Goal: Task Accomplishment & Management: Manage account settings

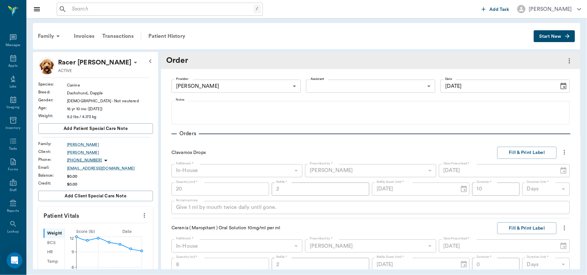
scroll to position [105, 0]
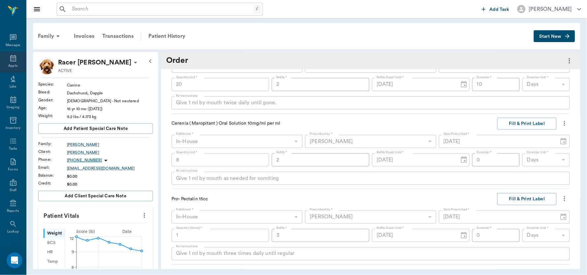
click at [16, 56] on div "Appts" at bounding box center [13, 62] width 26 height 21
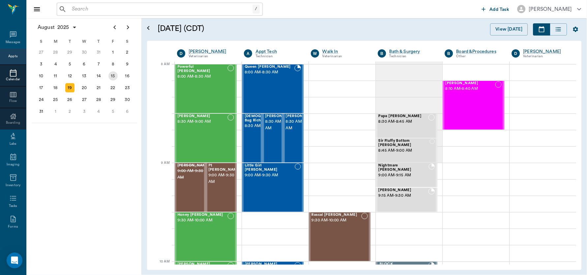
click at [114, 72] on div "15" at bounding box center [112, 76] width 9 height 9
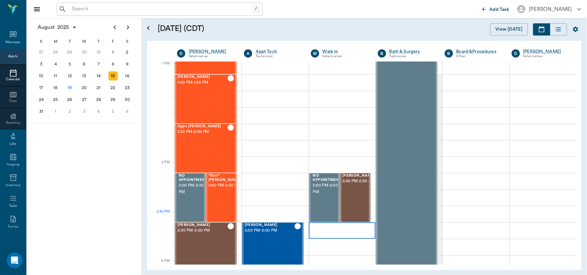
scroll to position [500, 0]
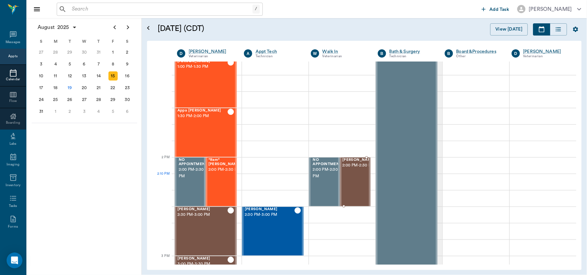
click at [355, 169] on span "2:00 PM - 2:30 PM" at bounding box center [358, 165] width 33 height 7
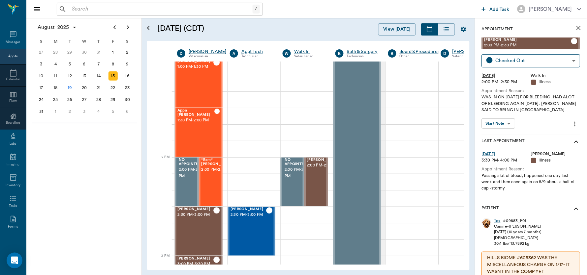
click at [508, 121] on body "/ ​ Add Task Dr. Bert Ellsworth Nectar Messages Appts Calendar Flow Boarding La…" at bounding box center [293, 137] width 587 height 275
click at [498, 133] on div "View SOAP" at bounding box center [495, 137] width 22 height 8
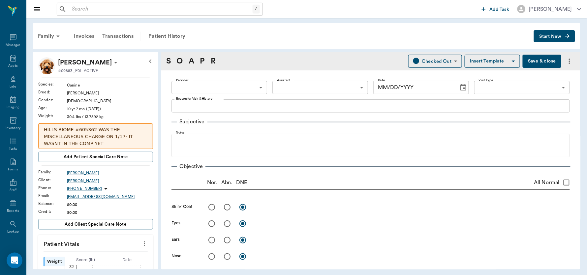
type input "63ec2f075fda476ae8351a4d"
type input "65d2be4f46e3a538d89b8c15"
type textarea "WAS IN ON 8.11.25 FOR BLEEDING. HAD ALOT OF BLEEDING AGAIN TODAY. DOC SAID TO B…"
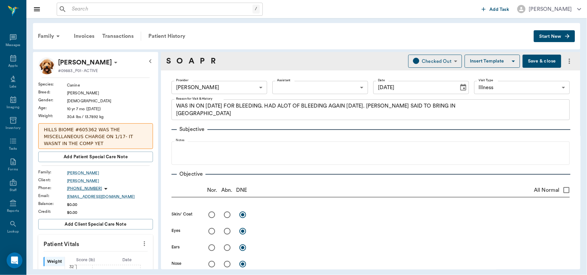
type input "[DATE]"
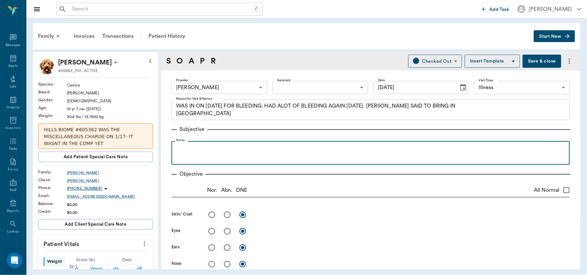
click at [252, 148] on p at bounding box center [370, 149] width 391 height 8
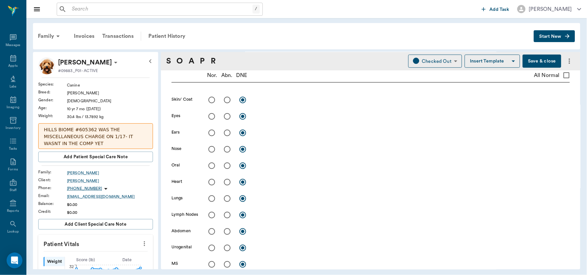
scroll to position [163, 0]
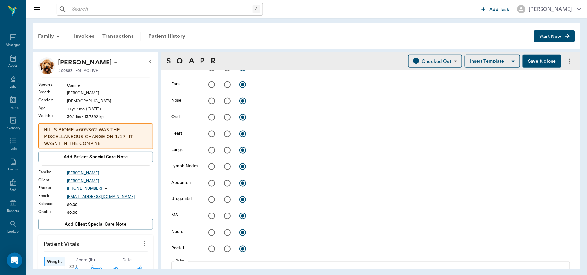
click at [227, 200] on input "radio" at bounding box center [227, 200] width 14 height 14
radio input "true"
click at [262, 199] on textarea at bounding box center [412, 200] width 315 height 8
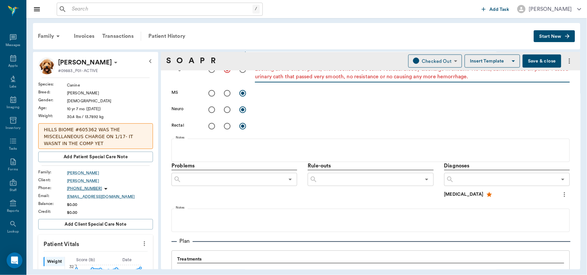
scroll to position [297, 0]
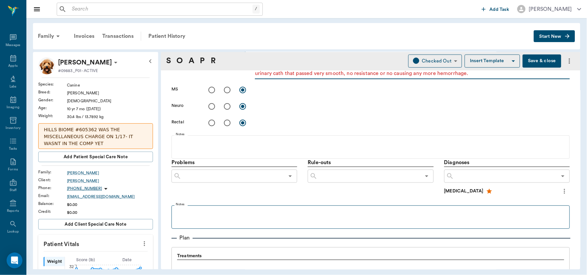
type textarea "Looking at the end of penis, there looked to be some residual bloody discharge …"
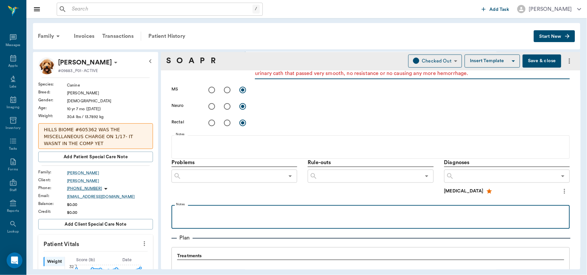
click at [214, 214] on p at bounding box center [370, 213] width 391 height 8
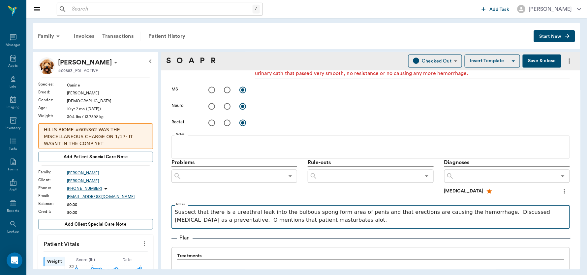
click at [299, 222] on p "Suspect that there is a ureathral leak into the bulbous spongiform area of peni…" at bounding box center [370, 217] width 391 height 16
click at [340, 224] on p "Suspect that there is a urethral leak into the bulbous spongiform area of penis…" at bounding box center [370, 217] width 391 height 16
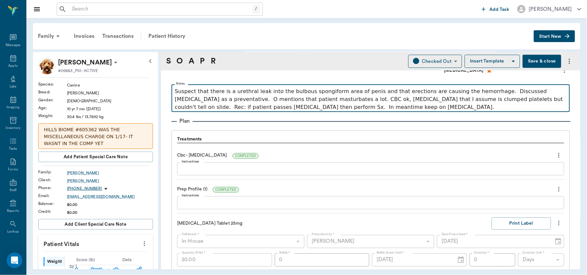
scroll to position [416, 0]
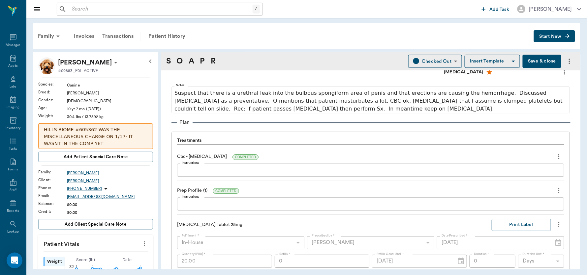
click at [264, 169] on textarea "Instructions" at bounding box center [371, 171] width 378 height 8
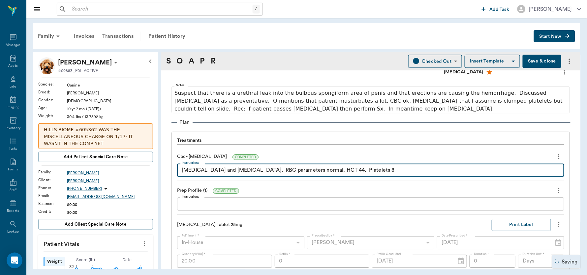
type textarea "Leukopenia and monocytopenia. RBC parameters normal, HCT 44. Platelets 8"
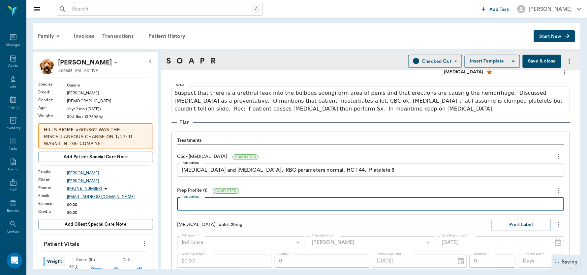
click at [221, 202] on textarea "Instructions" at bounding box center [371, 205] width 378 height 8
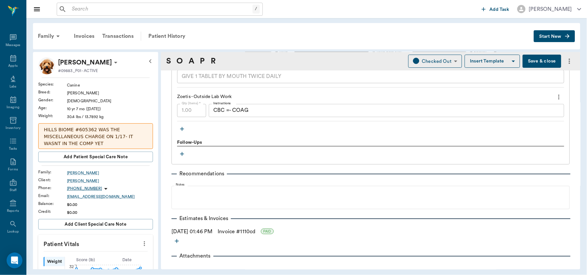
scroll to position [628, 0]
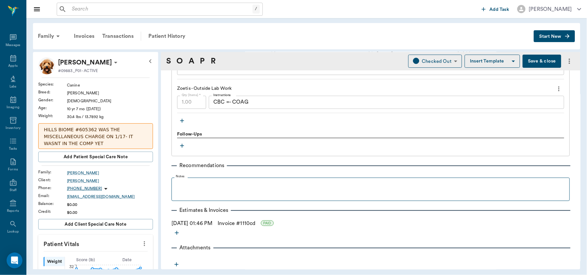
type textarea "ALP 399, ALT 758"
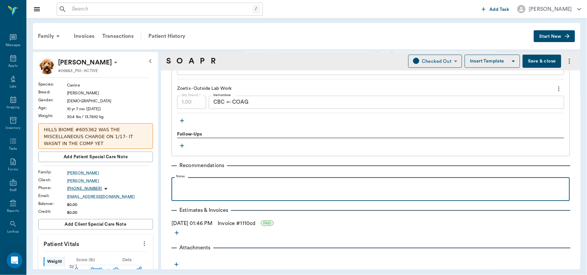
click at [214, 190] on div at bounding box center [370, 189] width 391 height 16
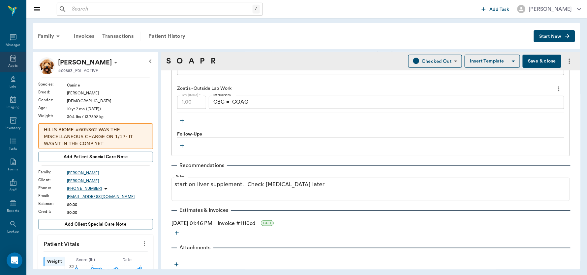
click at [8, 65] on div "Appts" at bounding box center [12, 66] width 9 height 5
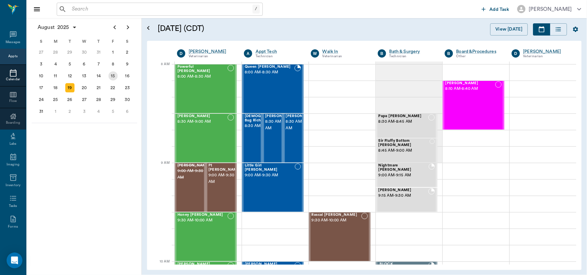
click at [112, 73] on div "15" at bounding box center [112, 76] width 9 height 9
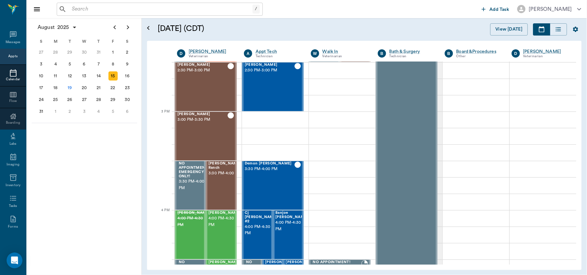
scroll to position [596, 0]
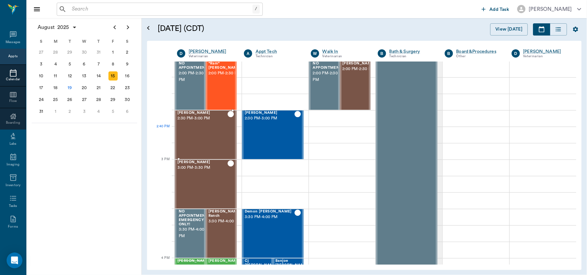
click at [212, 142] on div "Stormy Deming 2:30 PM - 3:00 PM" at bounding box center [202, 135] width 50 height 48
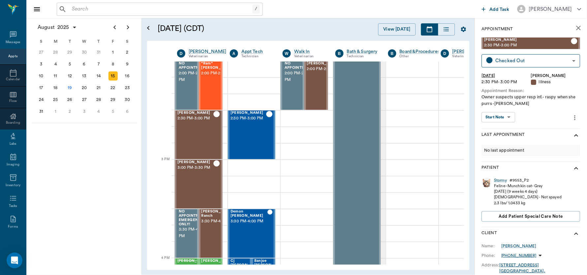
click at [509, 118] on body "/ ​ Add Task Dr. Bert Ellsworth Nectar Messages Appts Calendar Flow Boarding La…" at bounding box center [293, 137] width 587 height 275
click at [501, 129] on button "View SOAP" at bounding box center [495, 131] width 22 height 8
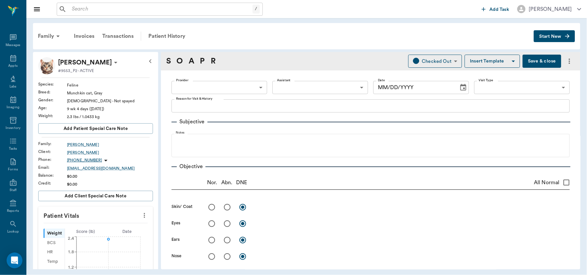
type input "63ec2f075fda476ae8351a4d"
type input "642ef10e332a41444de2bad1"
type input "65d2be4f46e3a538d89b8c15"
type textarea "Owner suspects upper resp inf.- raspy when she purrs -jess"
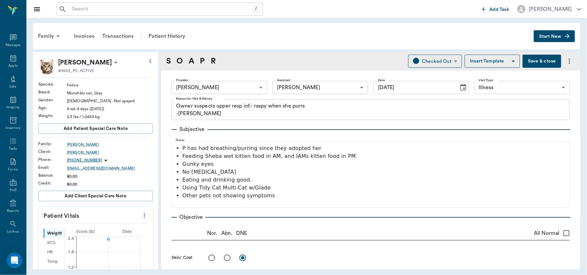
type input "[DATE]"
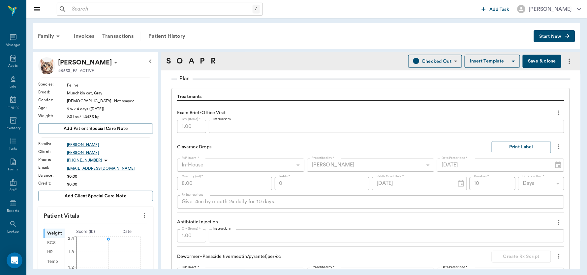
scroll to position [516, 0]
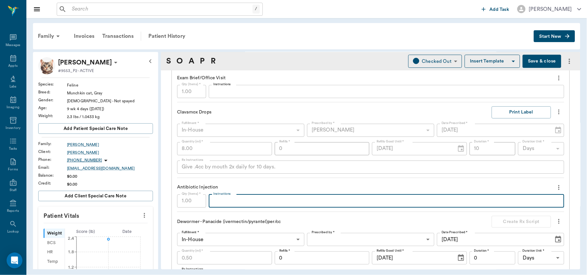
click at [246, 203] on textarea "Instructions" at bounding box center [386, 201] width 346 height 8
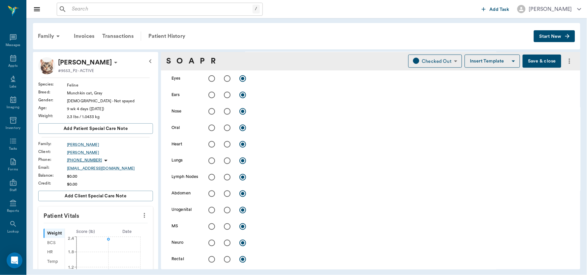
scroll to position [146, 0]
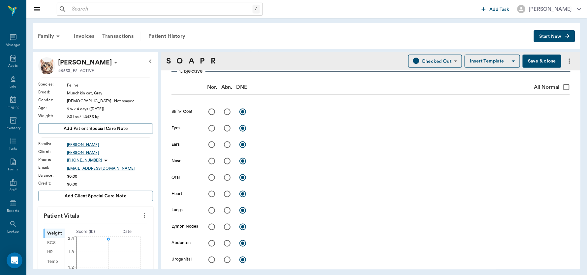
type textarea "Amp .15 Linc 25mg Dex .25 VitB12 .1 SQ"
drag, startPoint x: 248, startPoint y: 93, endPoint x: 210, endPoint y: 111, distance: 42.0
click at [210, 111] on div "Objective Nor. Abn. DNE All Normal Skin/ Coat x Eyes x Ears x Nose x Oral x Hea…" at bounding box center [370, 204] width 398 height 284
click at [210, 111] on input "radio" at bounding box center [212, 112] width 14 height 14
radio input "true"
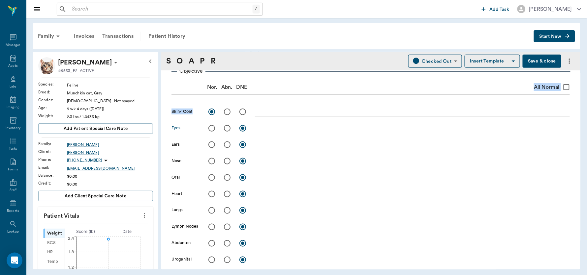
click at [227, 127] on input "radio" at bounding box center [227, 129] width 14 height 14
radio input "true"
click at [210, 145] on input "radio" at bounding box center [212, 145] width 14 height 14
radio input "true"
click at [226, 161] on input "radio" at bounding box center [227, 162] width 14 height 14
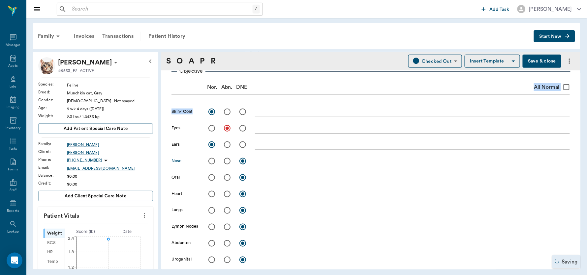
radio input "true"
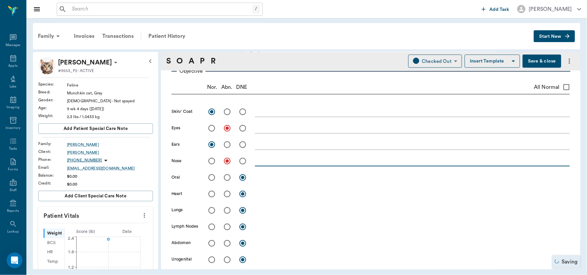
click at [259, 162] on textarea at bounding box center [412, 161] width 315 height 8
click at [210, 178] on input "radio" at bounding box center [212, 178] width 14 height 14
radio input "true"
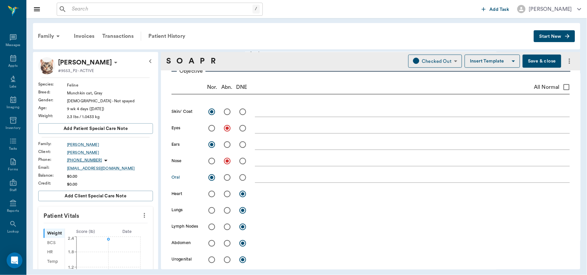
click at [211, 194] on input "radio" at bounding box center [212, 194] width 14 height 14
radio input "true"
click at [212, 210] on input "radio" at bounding box center [212, 211] width 14 height 14
radio input "true"
click at [212, 226] on input "radio" at bounding box center [212, 227] width 14 height 14
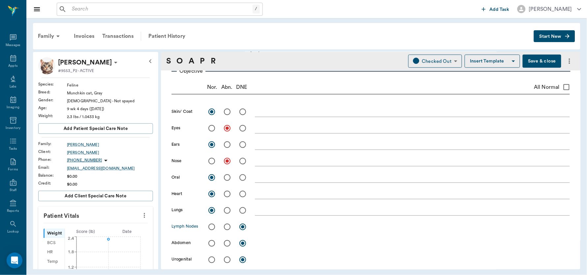
radio input "true"
click at [288, 160] on textarea at bounding box center [412, 161] width 315 height 8
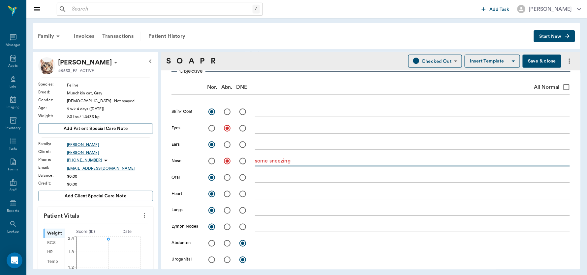
type textarea "some sneezing"
click at [280, 128] on textarea at bounding box center [412, 129] width 315 height 8
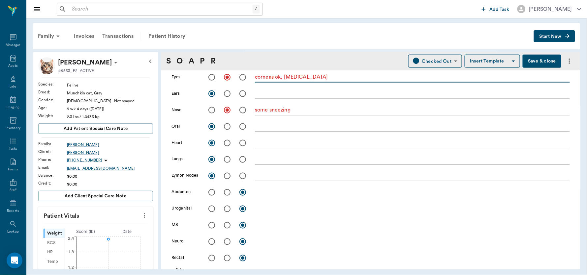
scroll to position [333, 0]
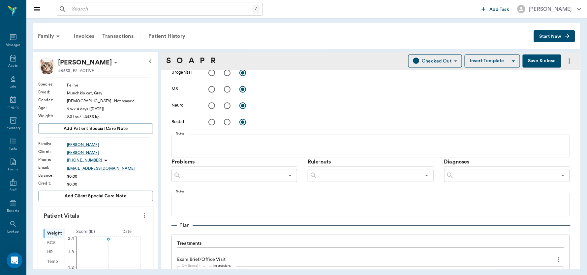
type textarea "corneas ok, conjunctivitis"
click at [473, 178] on input "text" at bounding box center [505, 175] width 103 height 9
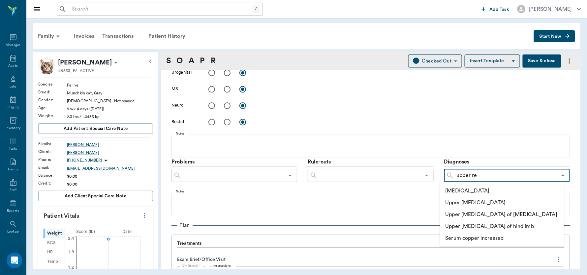
type input "upper res"
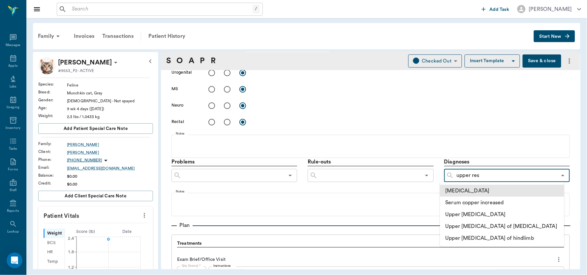
click at [481, 188] on li "[MEDICAL_DATA]" at bounding box center [502, 191] width 124 height 12
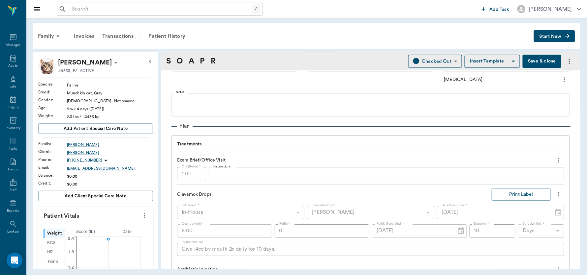
scroll to position [487, 0]
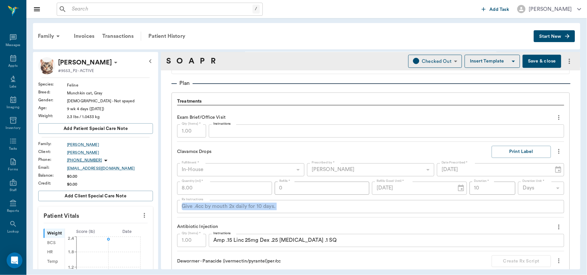
drag, startPoint x: 573, startPoint y: 186, endPoint x: 598, endPoint y: 206, distance: 32.5
click at [586, 206] on html "/ ​ Add Task Dr. Bert Ellsworth Nectar Messages Appts Labs Imaging Inventory Ta…" at bounding box center [293, 137] width 587 height 275
click at [530, 59] on button "Save & close" at bounding box center [541, 61] width 39 height 13
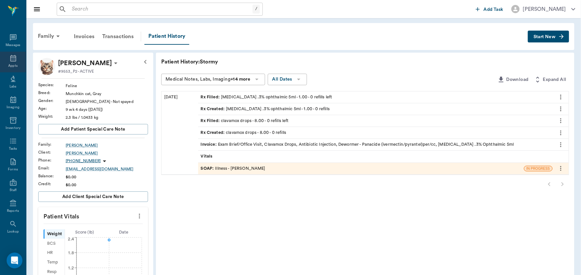
click at [10, 60] on icon at bounding box center [13, 58] width 6 height 7
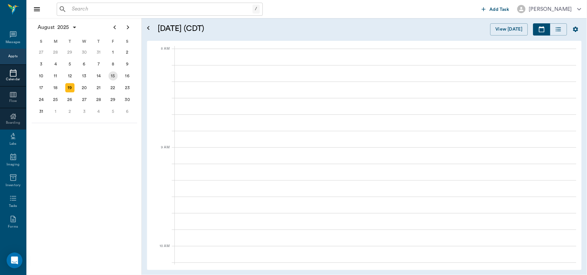
click at [114, 74] on div "15" at bounding box center [112, 76] width 9 height 9
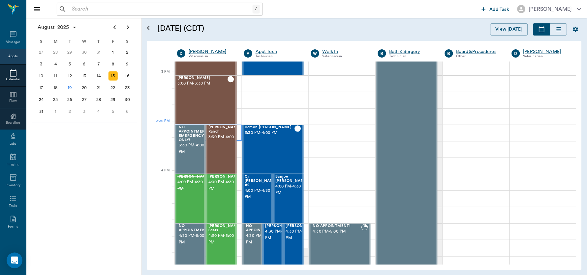
scroll to position [680, 0]
click at [207, 104] on div "Missy Martin 3:00 PM - 3:30 PM" at bounding box center [202, 101] width 50 height 48
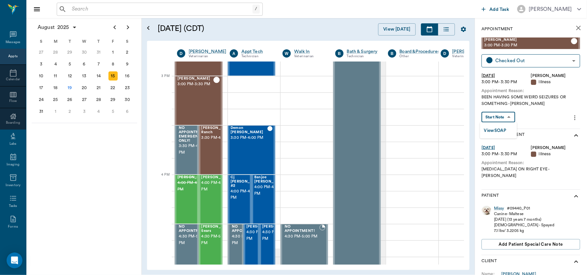
click at [503, 116] on body "/ ​ Add Task Dr. Bert Ellsworth Nectar Messages Appts Calendar Flow Boarding La…" at bounding box center [293, 137] width 587 height 275
click at [503, 116] on div at bounding box center [293, 137] width 587 height 275
click at [500, 119] on body "/ ​ Add Task Dr. Bert Ellsworth Nectar Messages Appts Calendar Flow Boarding La…" at bounding box center [293, 137] width 587 height 275
click at [498, 127] on button "View SOAP" at bounding box center [495, 131] width 22 height 8
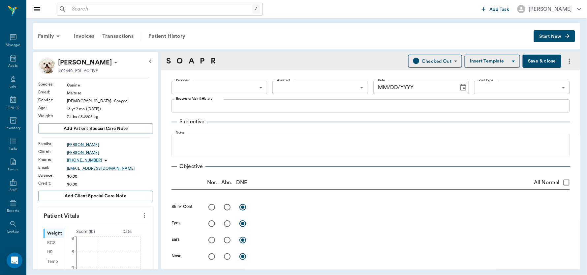
type input "63ec2f075fda476ae8351a4d"
type input "65d2be4f46e3a538d89b8c15"
type textarea "BEEN HAVING SOME WEIRD SEIZURES OR SOMETHING -LORY"
radio input "true"
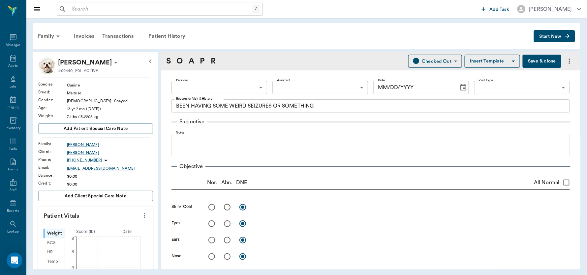
type textarea "cataracts with sutures"
radio input "true"
type textarea "grade 3 - 4 heart murmur"
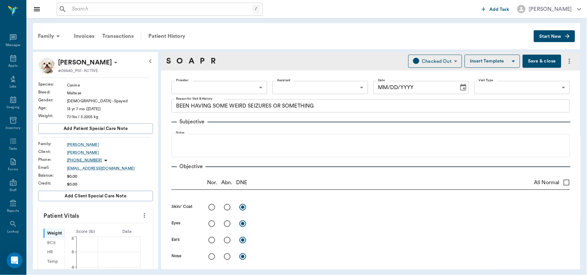
radio input "true"
type textarea "L caudal teats have mammary tumors, small, round and black"
radio input "true"
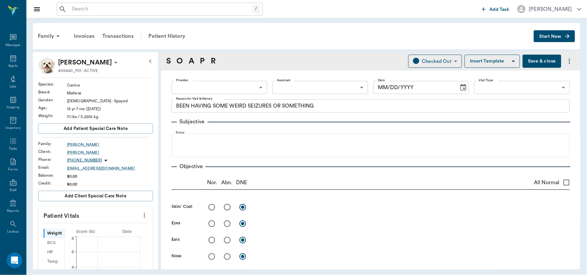
radio input "true"
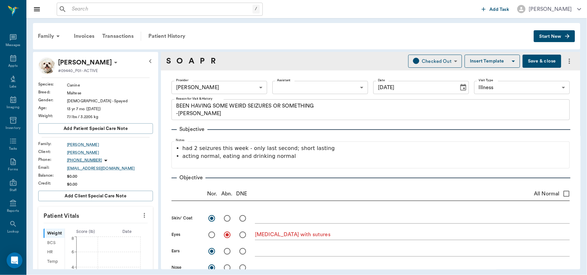
type input "[DATE]"
click at [8, 64] on div "Appts" at bounding box center [12, 66] width 9 height 5
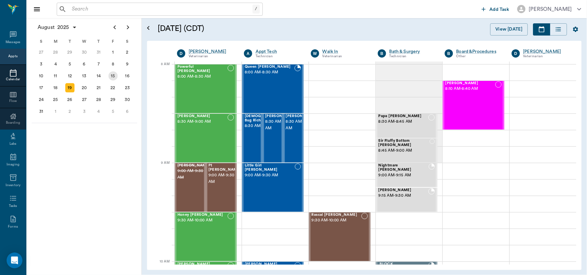
click at [111, 72] on div "15" at bounding box center [112, 76] width 9 height 9
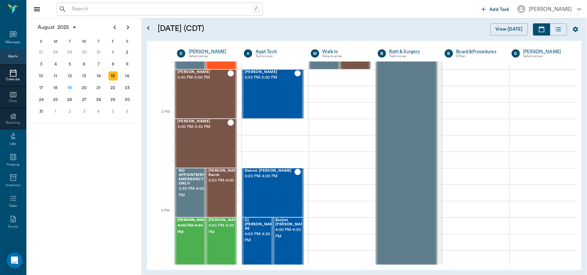
scroll to position [644, 0]
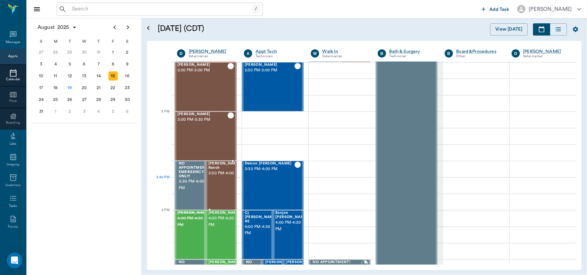
click at [212, 177] on span "3:30 PM - 4:00 PM" at bounding box center [225, 173] width 34 height 7
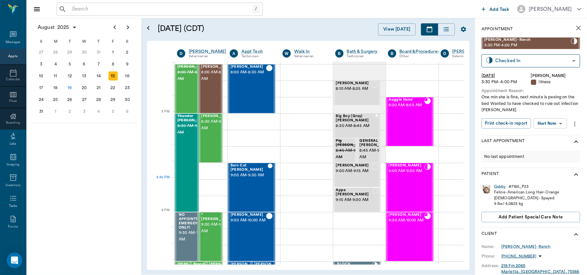
scroll to position [644, 0]
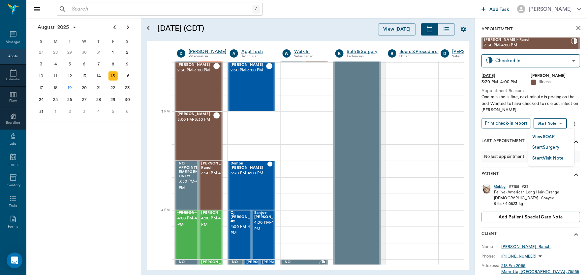
click at [550, 121] on body "/ ​ Add Task [PERSON_NAME] Nectar Messages Appts Calendar Flow Boarding Labs Im…" at bounding box center [293, 137] width 587 height 275
click at [545, 137] on button "View SOAP" at bounding box center [543, 137] width 22 height 8
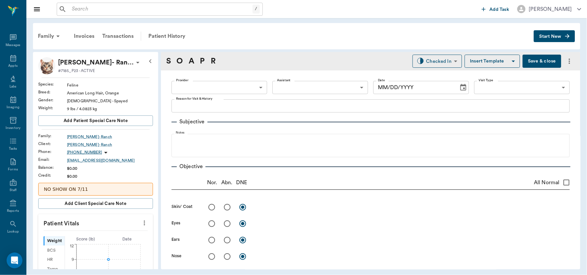
type input "63ec2f075fda476ae8351a4d"
type input "65d2be4f46e3a538d89b8c15"
type textarea "One min she is fine, next minute is peeing on the bed Wanted to have checked to…"
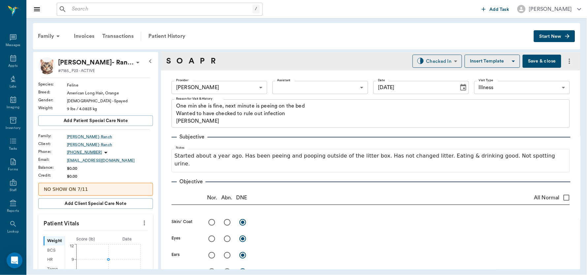
type input "[DATE]"
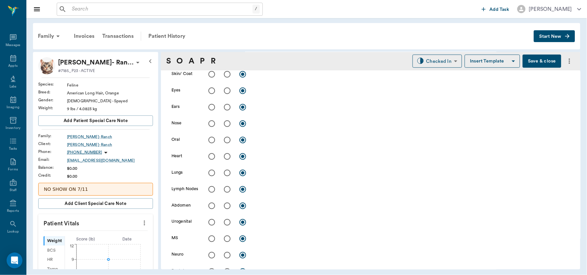
scroll to position [66, 0]
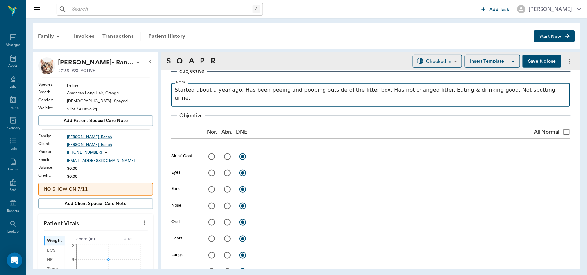
click at [365, 91] on p "Started about a year ago. Has been peeing and pooping outside of the litter box…" at bounding box center [370, 94] width 391 height 16
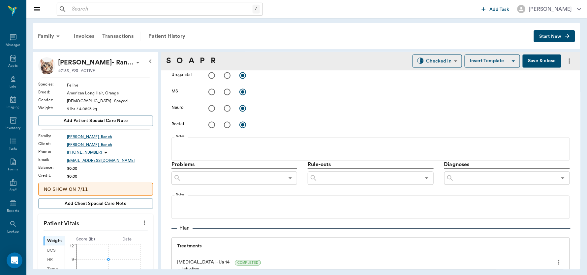
scroll to position [423, 0]
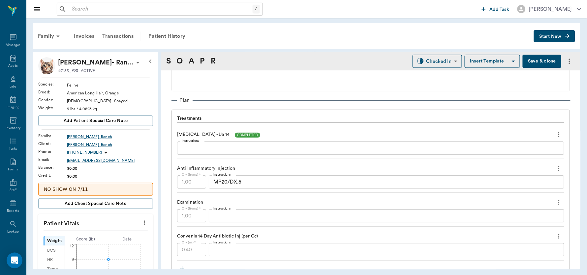
click at [235, 135] on span "COMPLETED" at bounding box center [248, 135] width 26 height 5
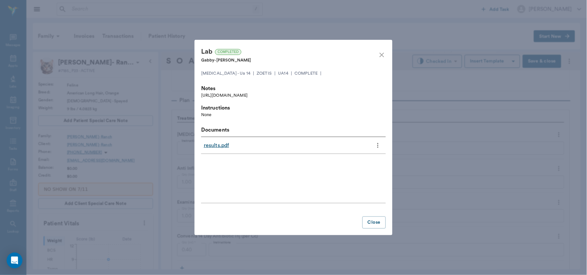
click at [215, 145] on link "results.pdf" at bounding box center [216, 146] width 25 height 8
click at [377, 222] on button "Close" at bounding box center [373, 223] width 23 height 12
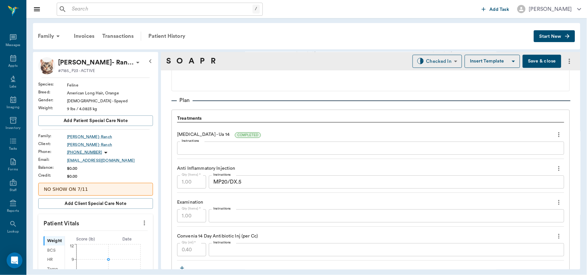
click at [257, 146] on textarea "Instructions" at bounding box center [371, 149] width 378 height 8
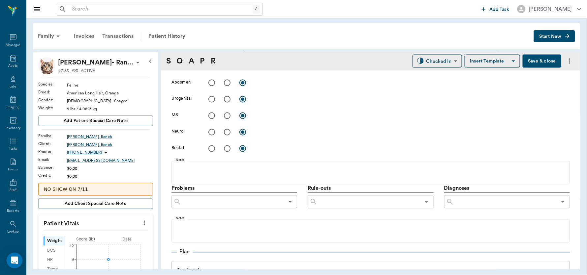
scroll to position [248, 0]
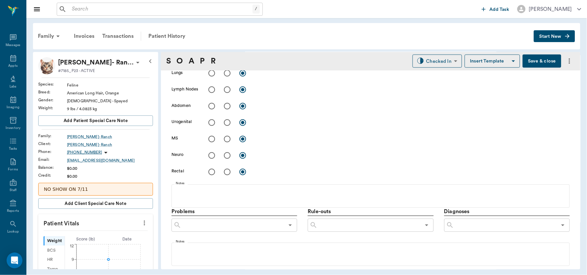
type textarea "MA and UPC elevated"
click at [227, 122] on input "radio" at bounding box center [227, 123] width 14 height 14
radio input "true"
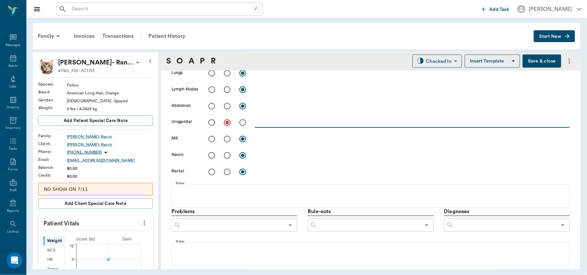
click at [270, 120] on textarea at bounding box center [412, 123] width 315 height 8
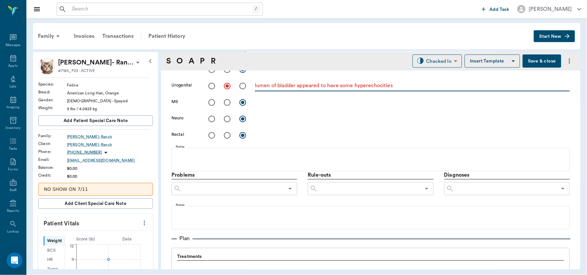
scroll to position [297, 0]
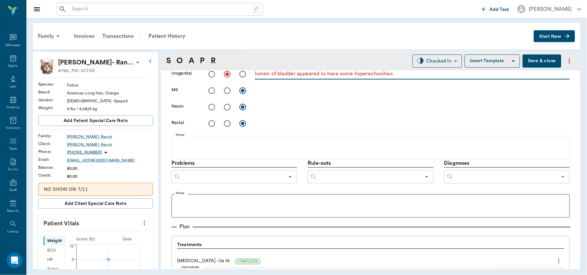
type textarea "lumen of bladder appeared to have some hyperechocities"
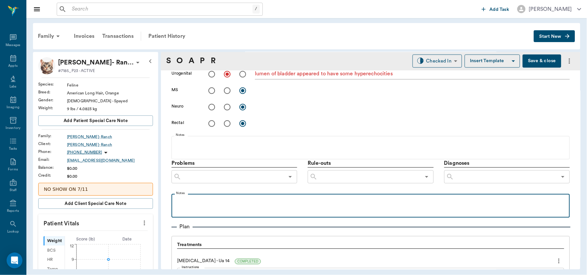
click at [182, 203] on p at bounding box center [370, 202] width 391 height 8
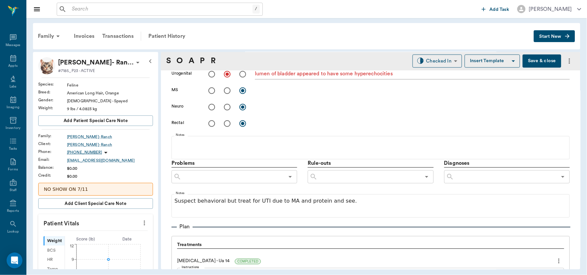
click at [527, 60] on button "Save & close" at bounding box center [541, 61] width 39 height 13
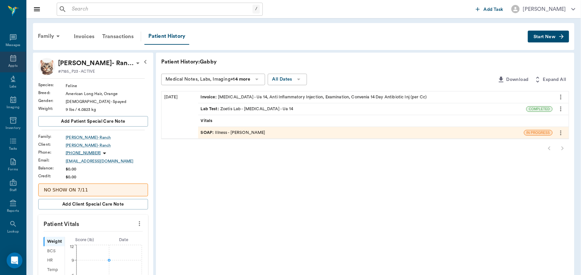
click at [6, 62] on div "Appts" at bounding box center [13, 62] width 26 height 21
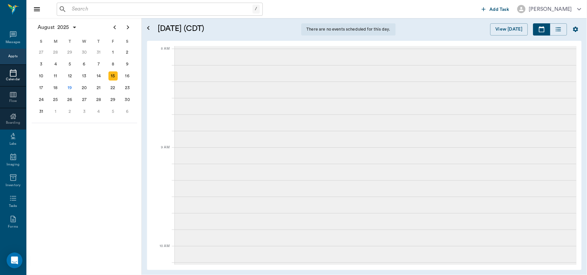
click at [113, 73] on div "15" at bounding box center [112, 76] width 9 height 9
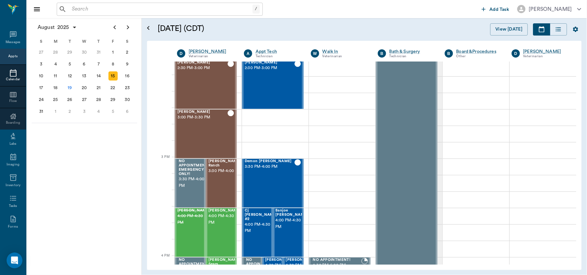
scroll to position [699, 0]
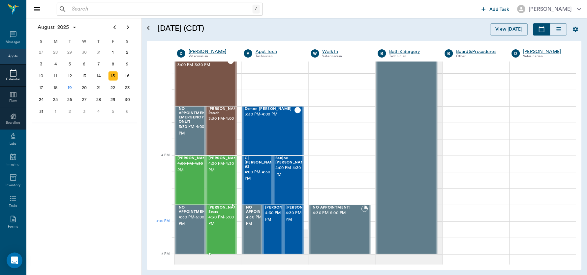
click at [222, 222] on span "4:30 PM - 5:00 PM" at bounding box center [224, 221] width 33 height 13
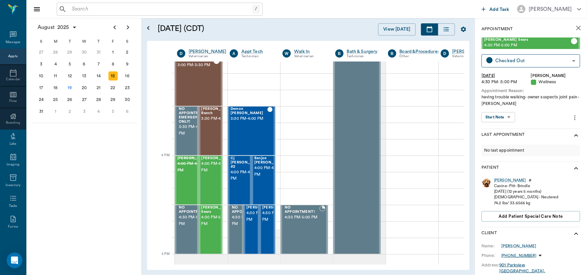
click at [503, 117] on body "/ ​ Add Task [PERSON_NAME] Nectar Messages Appts Calendar Flow Boarding Labs Im…" at bounding box center [293, 137] width 587 height 275
click at [497, 129] on button "View SOAP" at bounding box center [495, 131] width 22 height 8
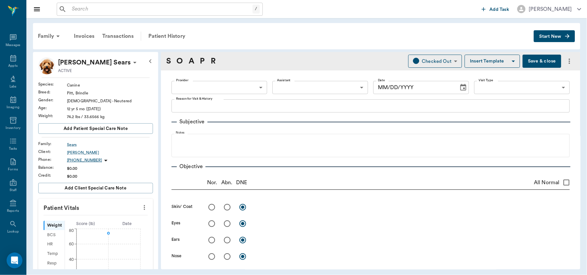
type input "63ec2f075fda476ae8351a4d"
type input "642ef10e332a41444de2bad1"
type input "65d2be4f46e3a538d89b8c14"
type textarea "having trouble walking- owner suspects joint pain -[PERSON_NAME]"
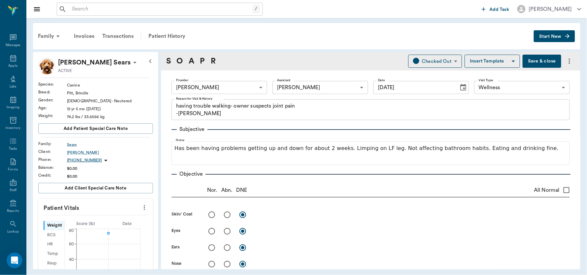
type input "[DATE]"
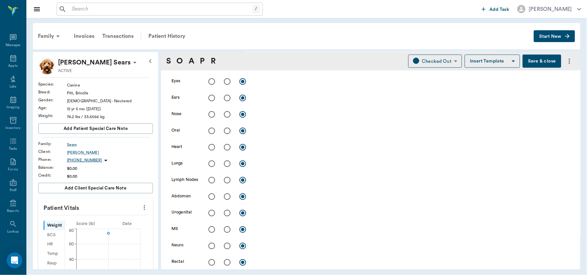
scroll to position [176, 0]
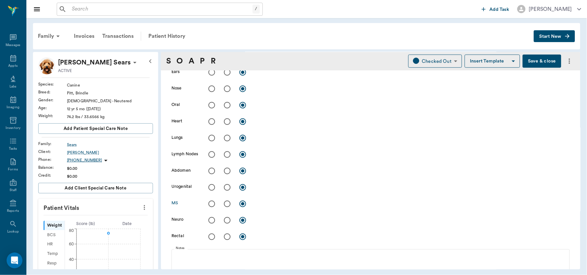
click at [226, 204] on input "radio" at bounding box center [227, 204] width 14 height 14
radio input "true"
click at [273, 201] on textarea at bounding box center [412, 204] width 315 height 8
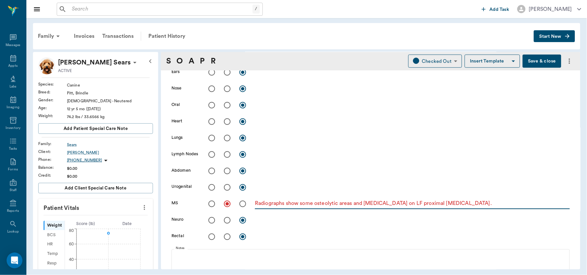
scroll to position [309, 0]
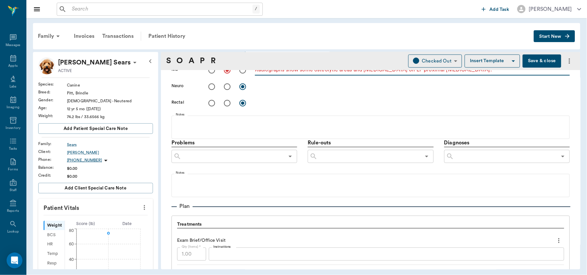
type textarea "Radiographs show some osteolytic areas and [MEDICAL_DATA] on LF proximal [MEDIC…"
click at [480, 160] on input "text" at bounding box center [505, 156] width 103 height 9
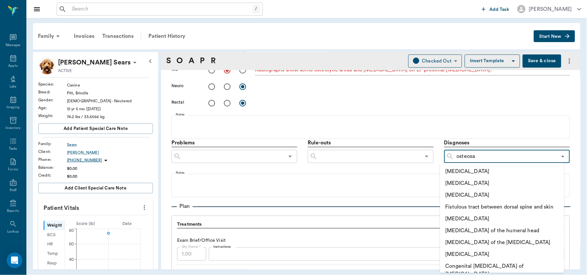
type input "osteosar"
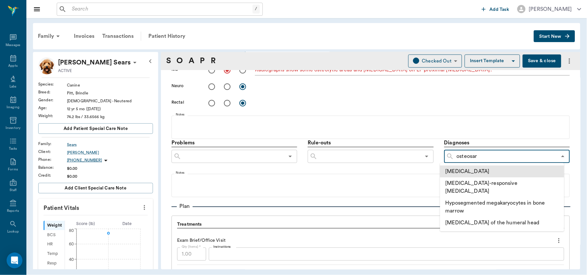
click at [484, 170] on li "[MEDICAL_DATA]" at bounding box center [502, 172] width 124 height 12
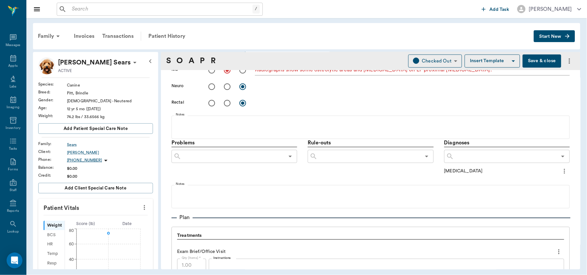
click at [560, 170] on icon "more" at bounding box center [563, 172] width 7 height 8
click at [531, 181] on span "Add to ongoing diagnosis" at bounding box center [530, 182] width 55 height 7
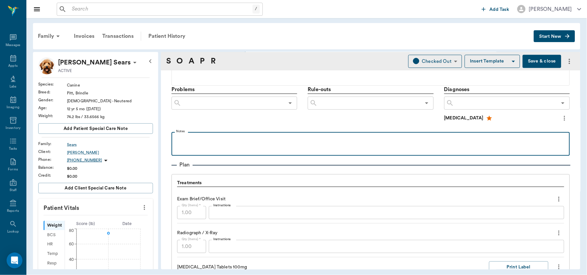
click at [207, 141] on p at bounding box center [370, 139] width 391 height 8
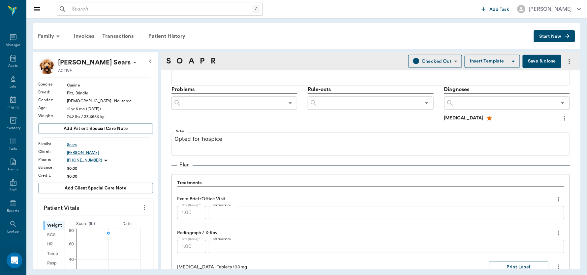
click at [530, 62] on button "Save & close" at bounding box center [541, 61] width 39 height 13
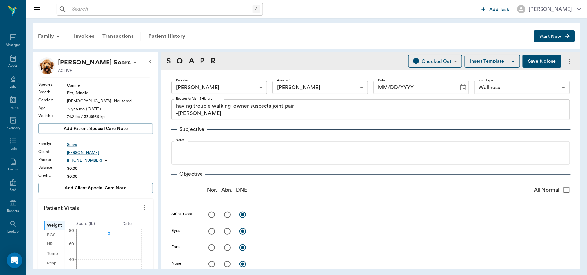
type input "63ec2f075fda476ae8351a4d"
type input "642ef10e332a41444de2bad1"
type input "65d2be4f46e3a538d89b8c14"
type textarea "having trouble walking- owner suspects joint pain -[PERSON_NAME]"
radio input "true"
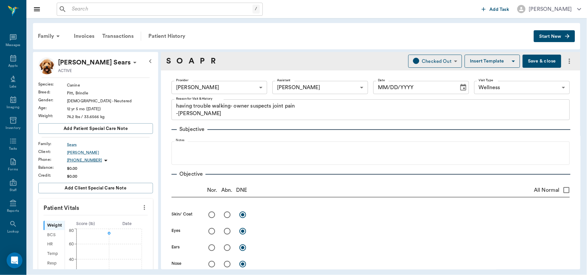
type textarea "Radiographs show some osteolytic areas and [MEDICAL_DATA] on LF proximal [MEDIC…"
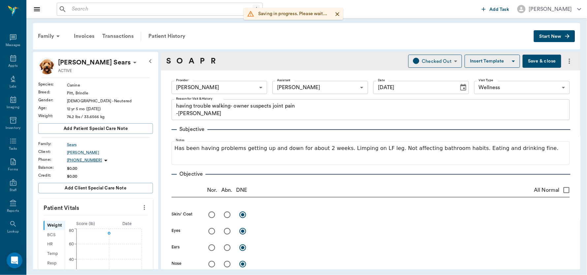
type input "[DATE]"
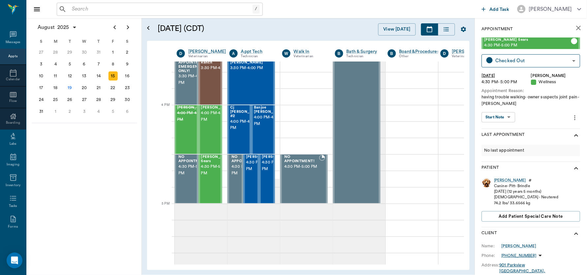
scroll to position [727, 0]
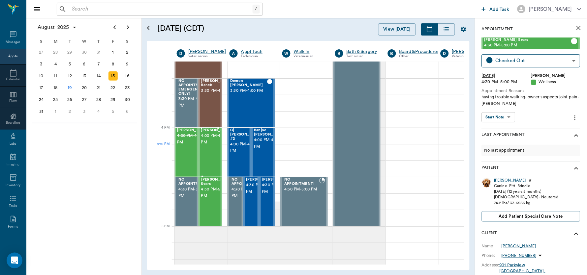
click at [211, 145] on span "4:00 PM - 4:30 PM" at bounding box center [217, 139] width 33 height 13
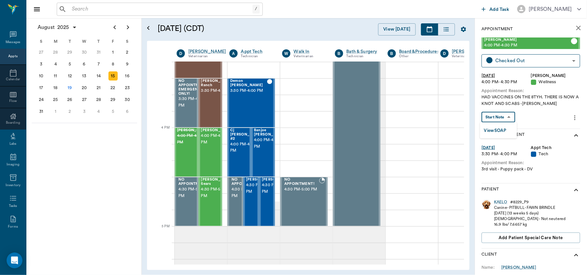
click at [501, 119] on body "/ ​ Add Task [PERSON_NAME] Nectar Messages Appts Calendar Flow Boarding Labs Im…" at bounding box center [293, 137] width 587 height 275
click at [497, 130] on button "View SOAP" at bounding box center [495, 131] width 22 height 8
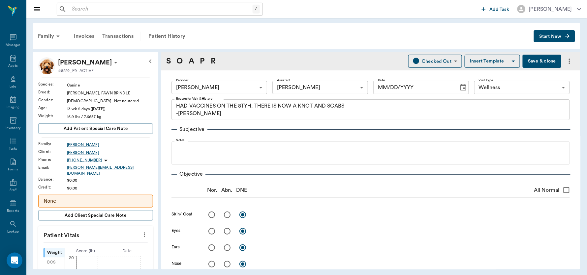
type input "63ec2f075fda476ae8351a4d"
type input "682b670d8bdc6f7f8feef3db"
type input "65d2be4f46e3a538d89b8c14"
type textarea "HAD VACCINES ON THE 8TYH. THERE IS NOW A KNOT AND SCABS -[PERSON_NAME]"
type input "[DATE]"
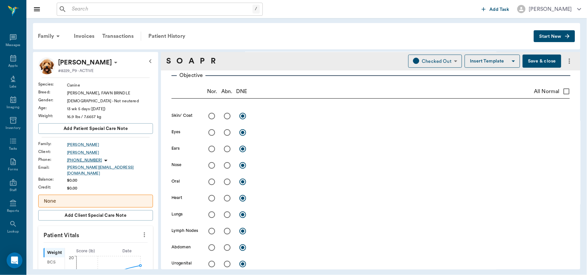
scroll to position [94, 0]
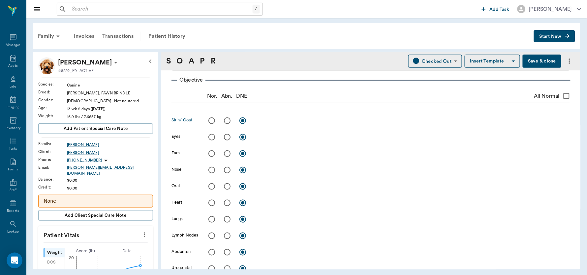
click at [228, 120] on input "radio" at bounding box center [227, 121] width 14 height 14
radio input "true"
click at [273, 123] on textarea at bounding box center [412, 121] width 315 height 8
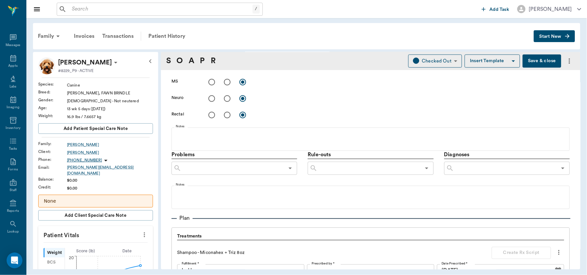
scroll to position [0, 0]
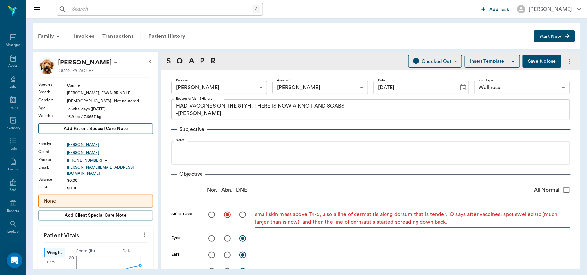
type textarea "small skin mass above T4-5, also a line of dermatitis along dorsum that is tend…"
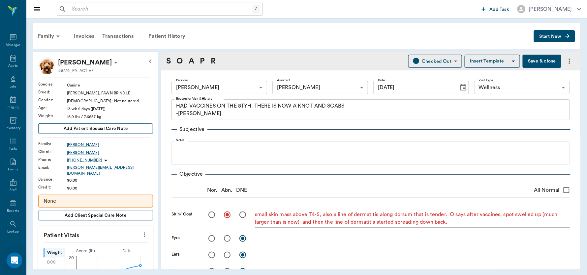
click at [98, 127] on span "Add patient Special Care Note" at bounding box center [96, 128] width 64 height 7
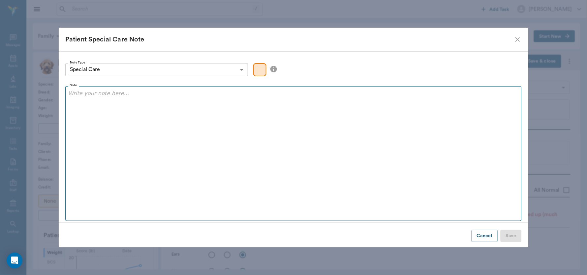
click at [94, 104] on div at bounding box center [293, 98] width 450 height 16
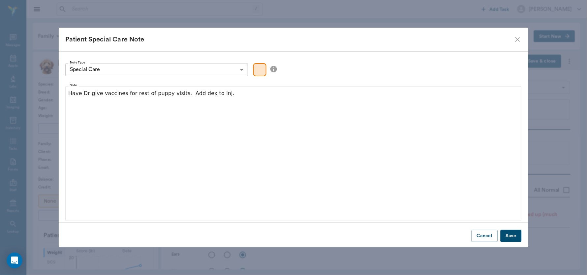
click at [263, 72] on div "Color preview" at bounding box center [259, 69] width 13 height 13
drag, startPoint x: 303, startPoint y: 62, endPoint x: 256, endPoint y: 71, distance: 48.3
click at [256, 71] on div "Note Type Special Care special_care Note Type Note Have Dr give vaccines for re…" at bounding box center [293, 137] width 469 height 172
click at [510, 235] on button "Save" at bounding box center [510, 236] width 21 height 12
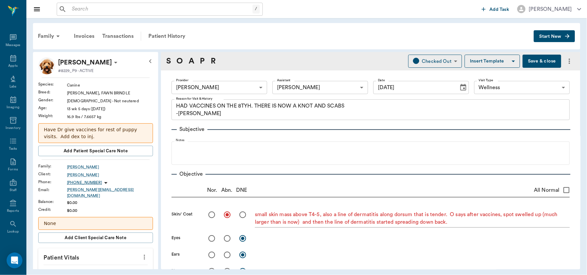
click at [534, 58] on button "Save & close" at bounding box center [541, 61] width 39 height 13
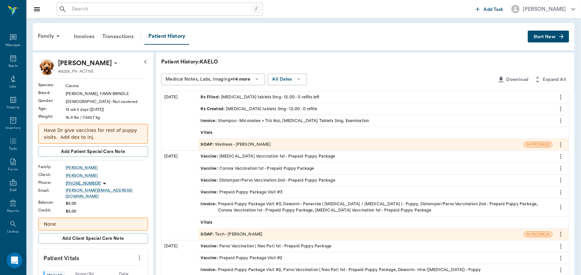
click at [263, 120] on div "Invoice : Shampoo - Miconahex + Triz 8oz, [MEDICAL_DATA] Tablets 5mg, Examinati…" at bounding box center [285, 121] width 168 height 6
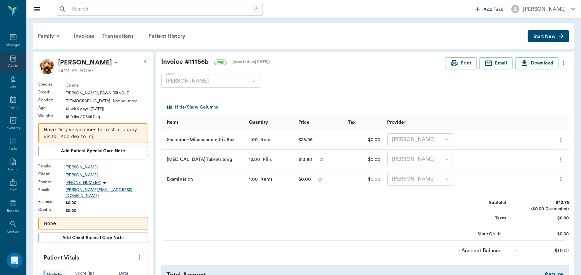
click at [10, 61] on icon at bounding box center [13, 58] width 6 height 7
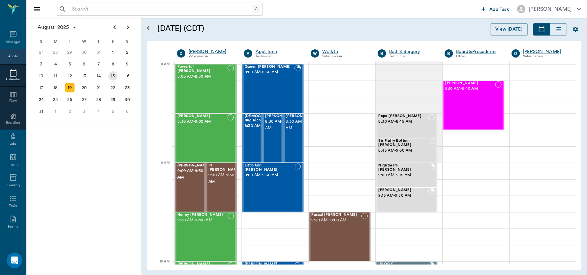
click at [108, 72] on div "15" at bounding box center [113, 76] width 14 height 12
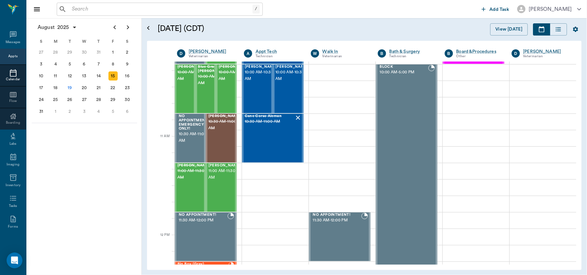
scroll to position [234, 0]
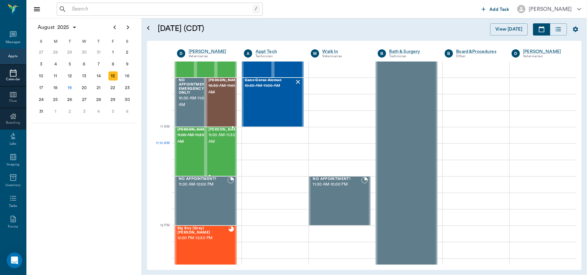
click at [215, 153] on div "[PERSON_NAME] 11:00 AM - 11:30 AM" at bounding box center [224, 152] width 33 height 48
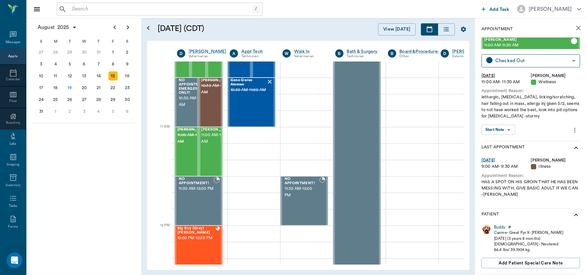
click at [501, 130] on body "/ ​ Add Task [PERSON_NAME] Nectar Messages Appts Calendar Flow Boarding Labs Im…" at bounding box center [293, 137] width 587 height 275
click at [497, 143] on button "View SOAP" at bounding box center [495, 144] width 22 height 8
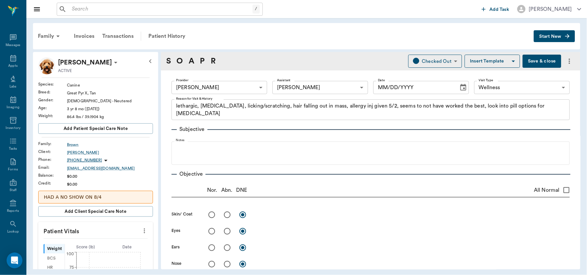
type input "63ec2f075fda476ae8351a4d"
type input "642ef10e332a41444de2bad1"
type input "65d2be4f46e3a538d89b8c14"
type textarea "lethargic, [MEDICAL_DATA], licking/scratching, hair falling out in mass, allerg…"
type input "[DATE]"
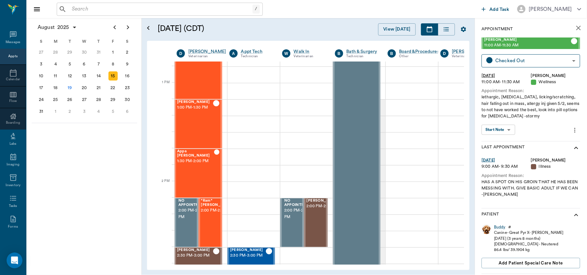
scroll to position [476, 0]
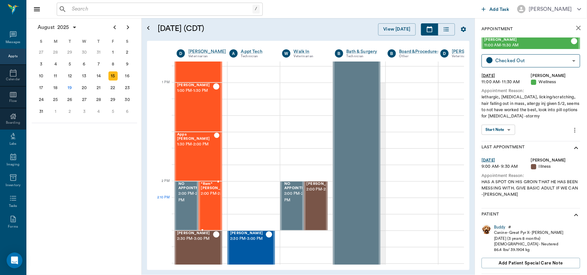
click at [203, 197] on span "2:00 PM - 2:30 PM" at bounding box center [217, 194] width 33 height 7
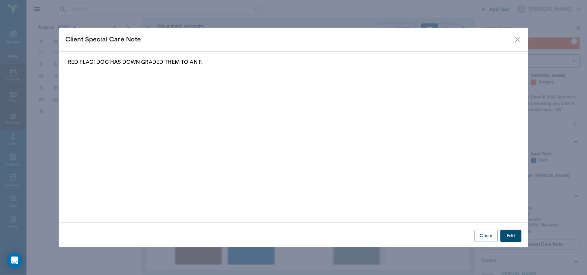
drag, startPoint x: 501, startPoint y: 86, endPoint x: 487, endPoint y: 148, distance: 63.8
click at [487, 148] on fieldset "RED FLAG! DOC HAS DOWN GRADED THEM TO AN F." at bounding box center [293, 135] width 456 height 155
click at [516, 38] on icon "close" at bounding box center [517, 40] width 8 height 8
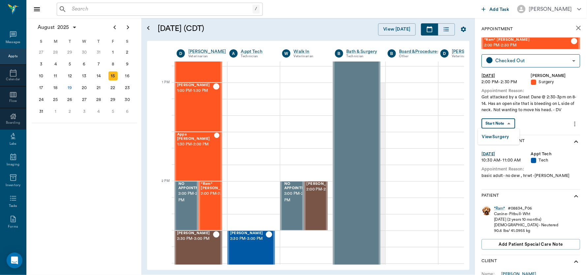
click at [505, 124] on body "/ ​ Add Task [PERSON_NAME] Nectar Messages Appts Calendar Flow Boarding Labs Im…" at bounding box center [293, 137] width 587 height 275
click at [498, 131] on li "View Surgery" at bounding box center [499, 136] width 42 height 11
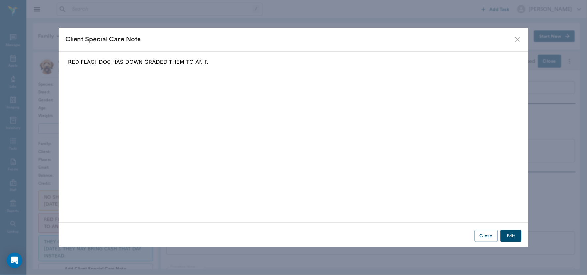
type input "63ec2f075fda476ae8351a4d"
type input "63ec2e7e52e12b0ba117b124"
type input "wound care"
type input "1"
radio input "true"
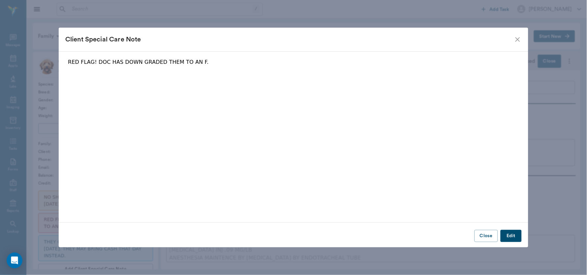
type input "[DATE]"
type input "01:17 PM"
type input "01:25 PM"
type input "01:38 PM"
type input "01:54 PM"
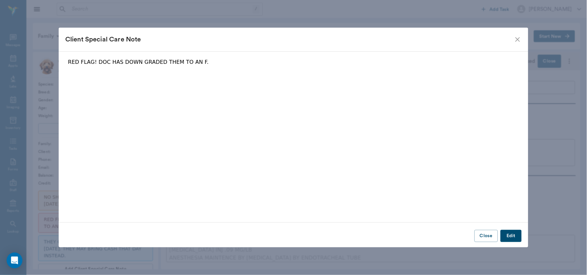
click at [516, 44] on div "Client Special Care Note" at bounding box center [293, 40] width 469 height 24
click at [516, 39] on icon "close" at bounding box center [517, 40] width 8 height 8
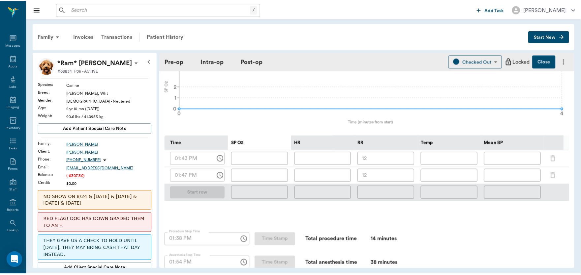
scroll to position [85, 0]
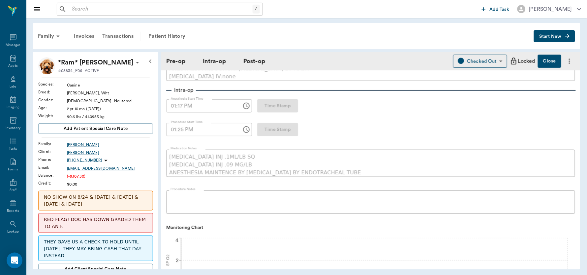
click at [543, 61] on button "Close" at bounding box center [548, 61] width 23 height 13
